Goal: Check status: Check status

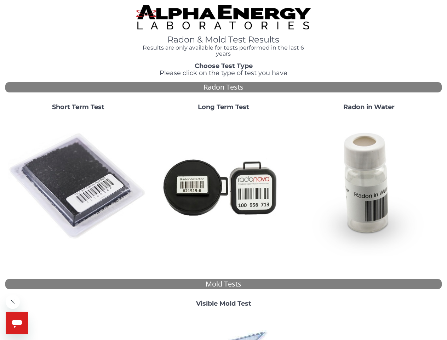
click at [78, 107] on strong "Short Term Test" at bounding box center [78, 107] width 52 height 8
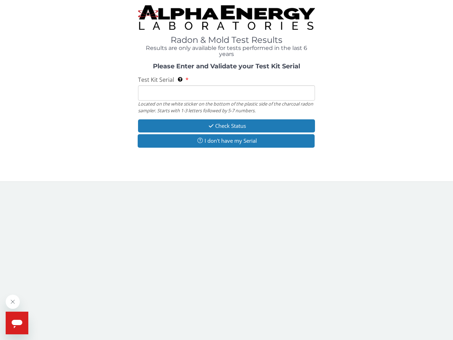
click at [78, 186] on body "Radon & Mold Test Results Results are only available for tests performed in the…" at bounding box center [226, 170] width 453 height 340
click at [224, 107] on div "Located on the white sticker on the bottom of the plastic side of the charcoal …" at bounding box center [226, 107] width 177 height 13
click at [224, 186] on body "Radon & Mold Test Results Results are only available for tests performed in the…" at bounding box center [226, 170] width 453 height 340
click at [369, 107] on div "Please Enter and Validate your Test Kit Serial Test Kit Serial Located on the w…" at bounding box center [226, 106] width 443 height 86
click at [369, 186] on body "Radon & Mold Test Results Results are only available for tests performed in the…" at bounding box center [226, 170] width 453 height 340
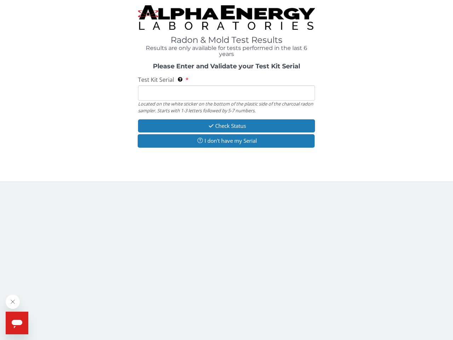
click at [224, 304] on body "Radon & Mold Test Results Results are only available for tests performed in the…" at bounding box center [226, 170] width 453 height 340
click at [224, 327] on body "Radon & Mold Test Results Results are only available for tests performed in the…" at bounding box center [226, 170] width 453 height 340
click at [13, 302] on icon "Close message from company" at bounding box center [13, 302] width 4 height 4
click at [32, 317] on span "Help" at bounding box center [32, 317] width 11 height 6
